Goal: Task Accomplishment & Management: Manage account settings

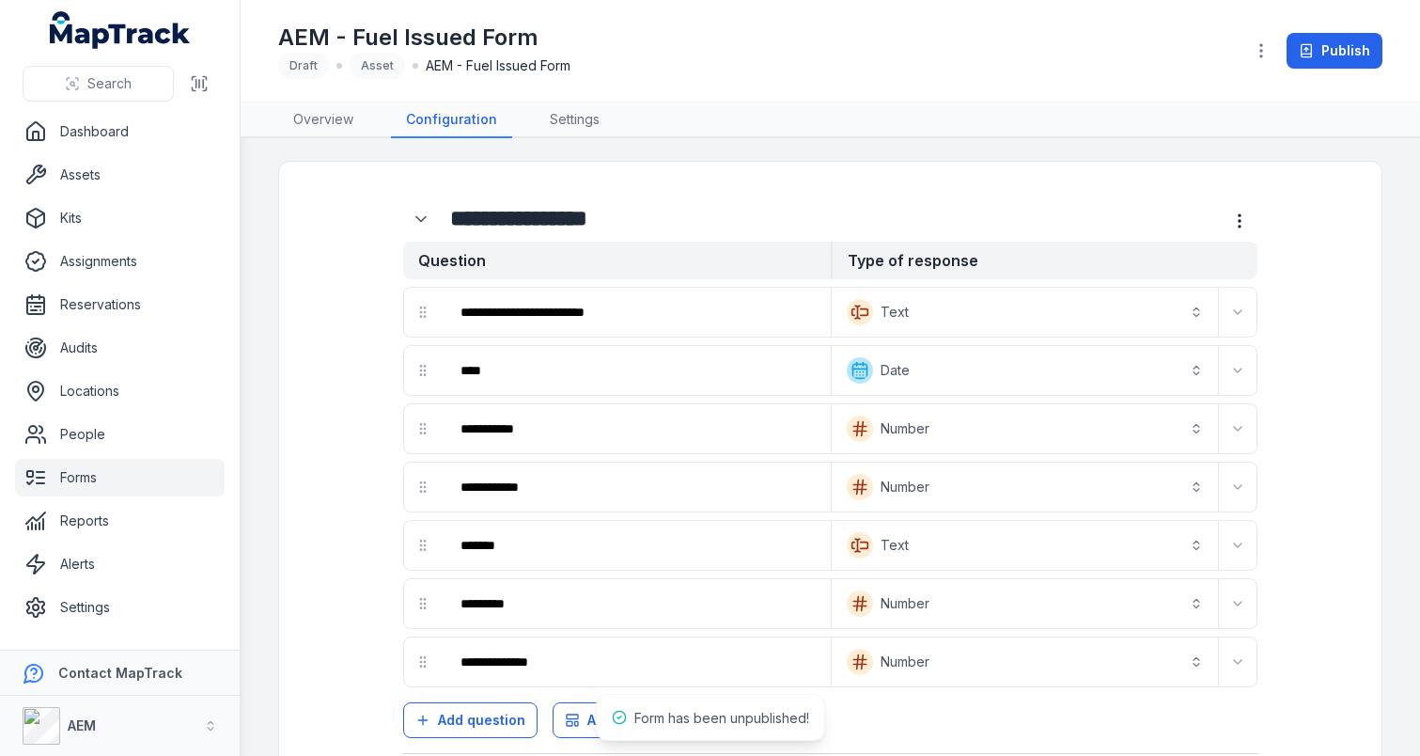
scroll to position [40, 0]
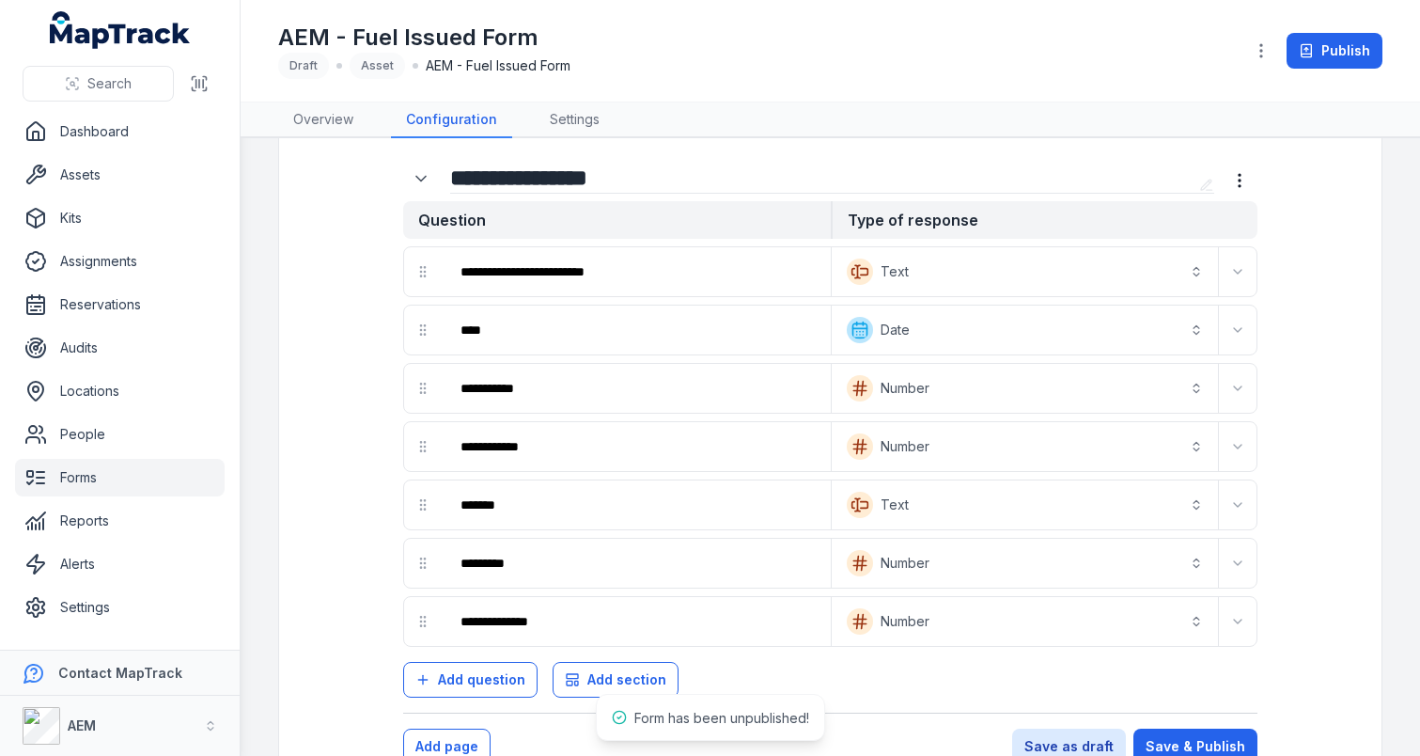
click at [822, 178] on input "**********" at bounding box center [821, 178] width 742 height 30
click at [132, 476] on link "Forms" at bounding box center [120, 478] width 210 height 38
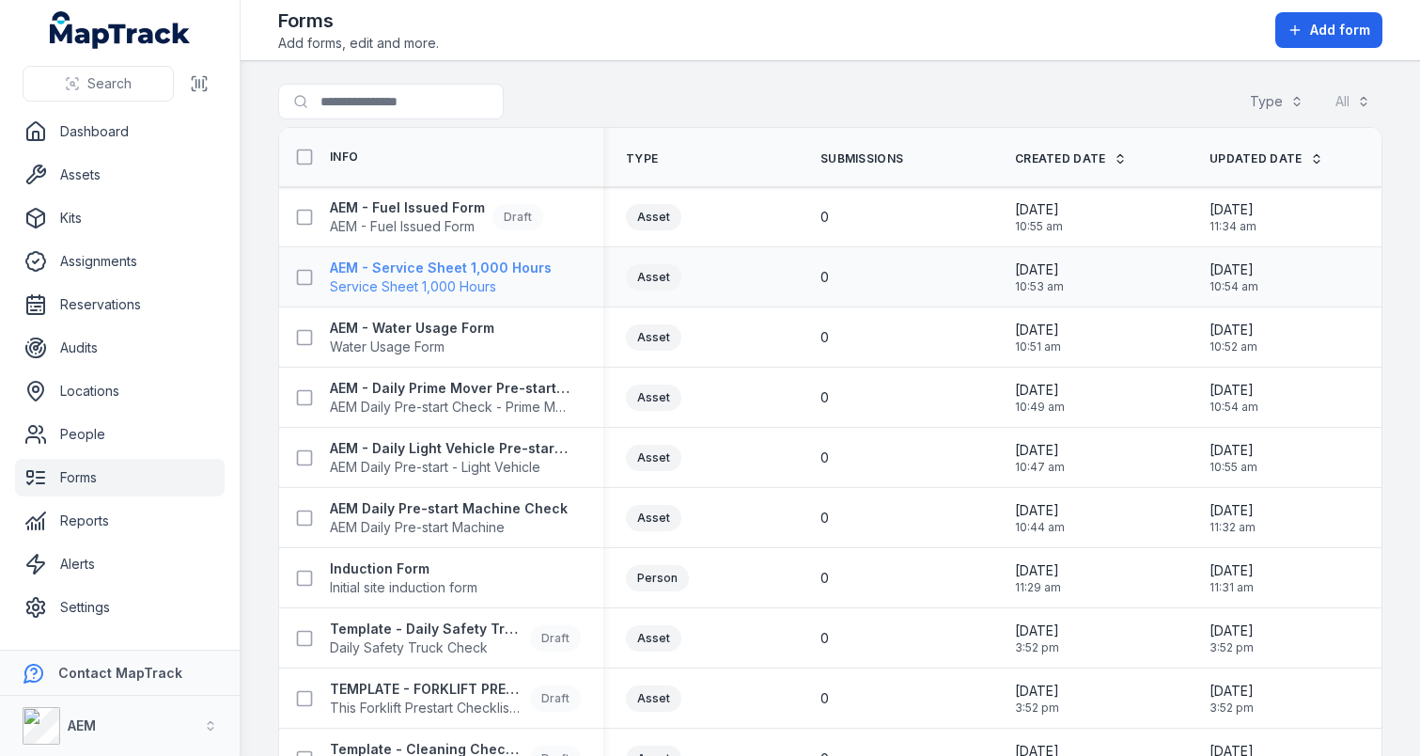
click at [464, 274] on strong "AEM - Service Sheet 1,000 Hours" at bounding box center [441, 267] width 222 height 19
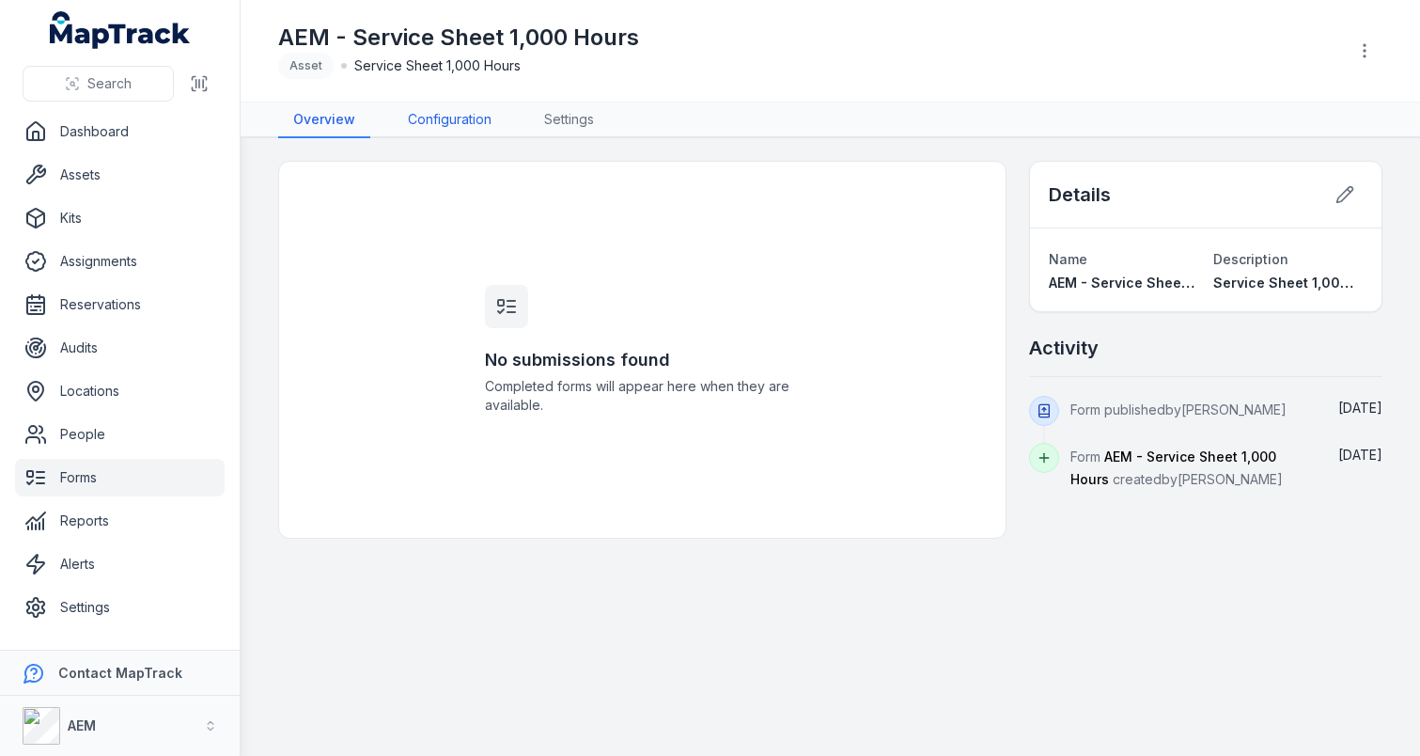
click at [456, 111] on link "Configuration" at bounding box center [450, 120] width 114 height 36
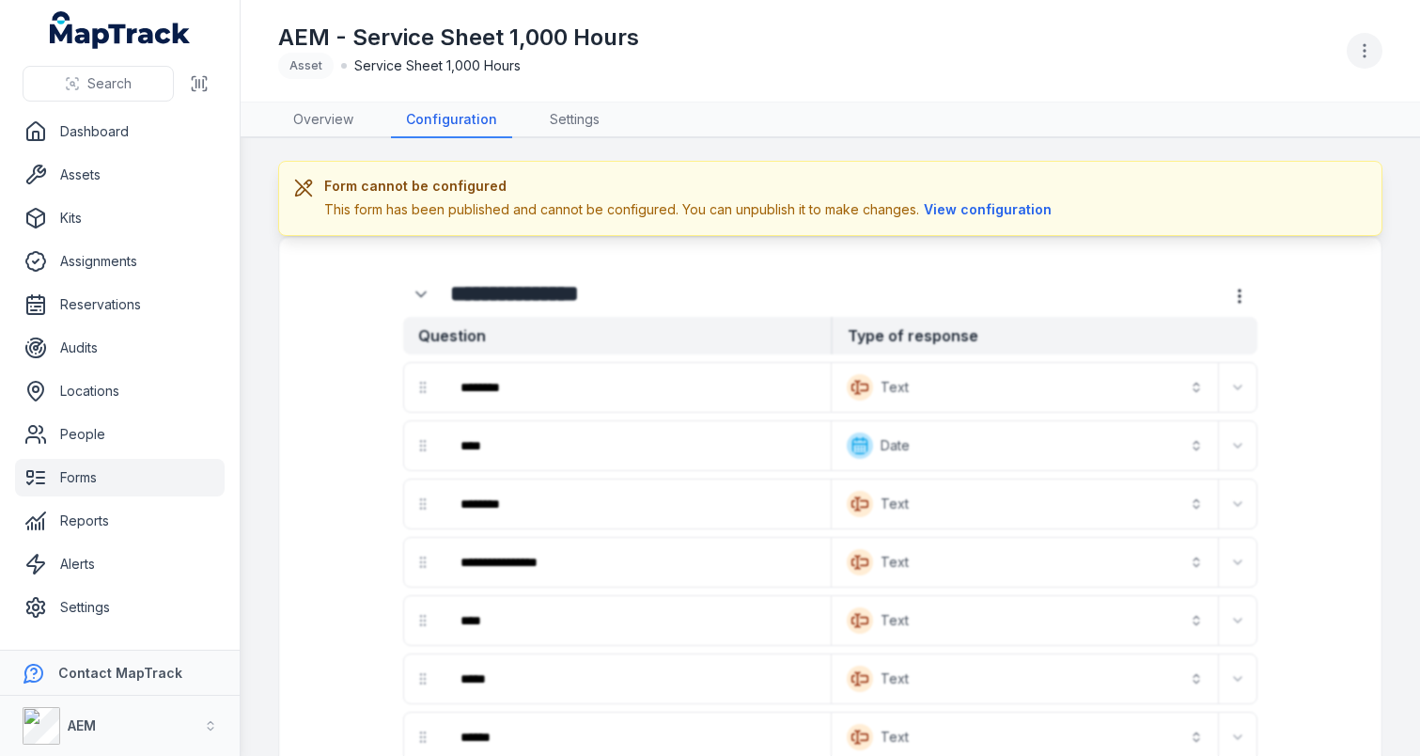
click at [1376, 38] on button "button" at bounding box center [1365, 51] width 36 height 36
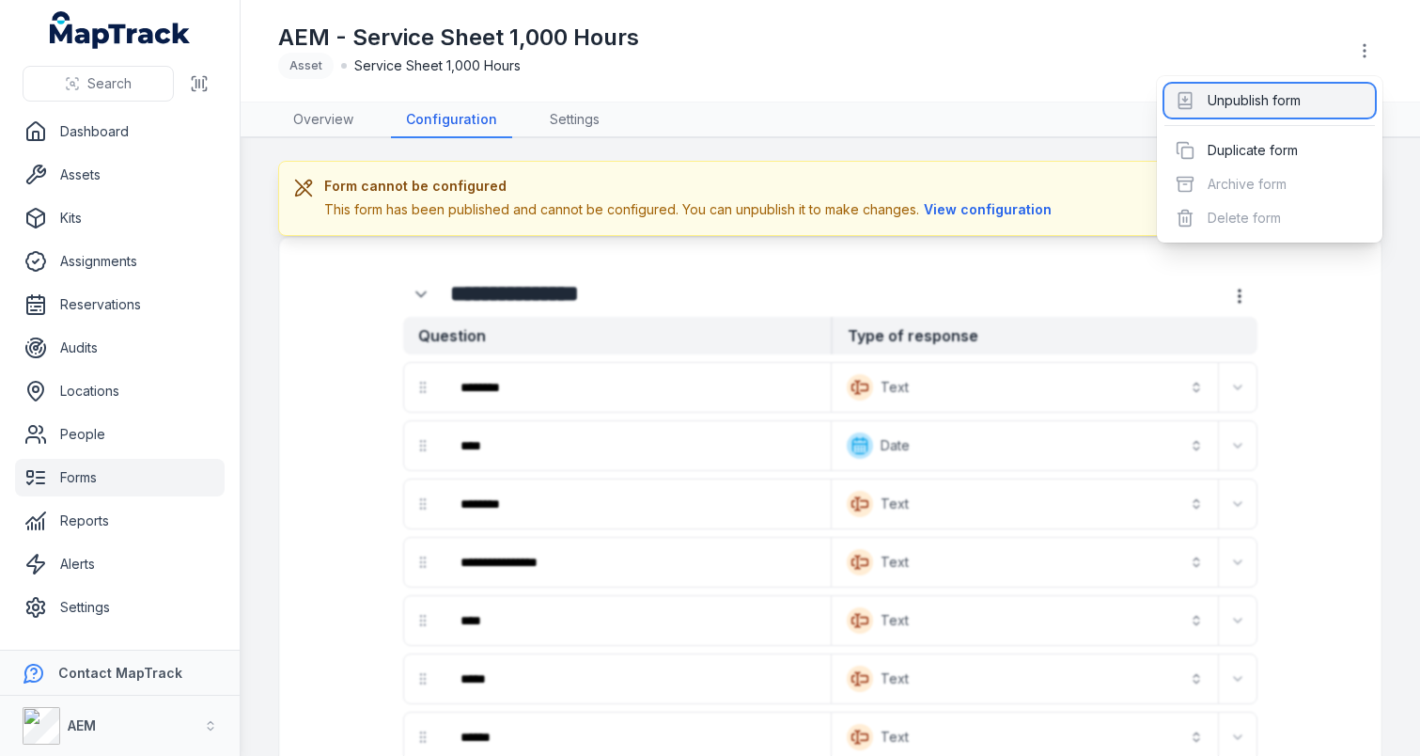
click at [1316, 86] on div "Unpublish form" at bounding box center [1270, 101] width 211 height 34
